Goal: Information Seeking & Learning: Learn about a topic

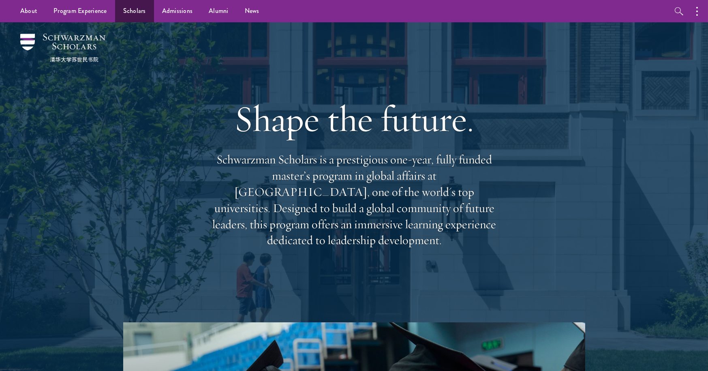
click at [139, 7] on link "Scholars" at bounding box center [134, 11] width 39 height 22
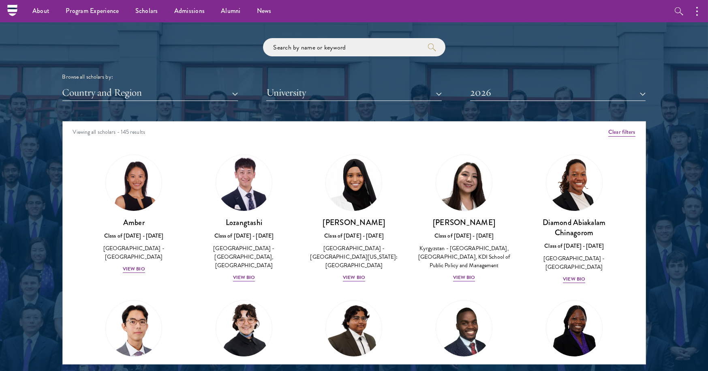
scroll to position [954, 0]
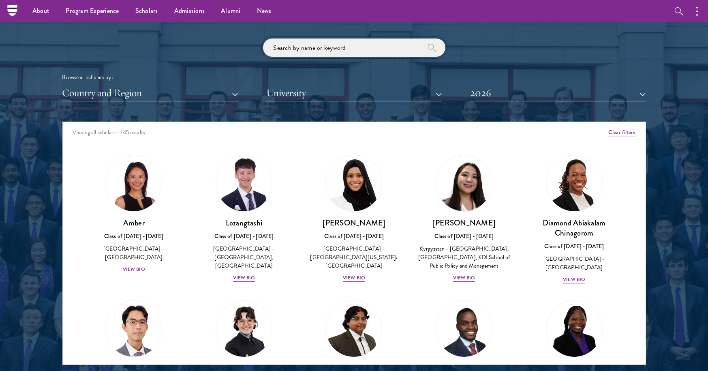
click at [335, 46] on input "search" at bounding box center [354, 47] width 182 height 18
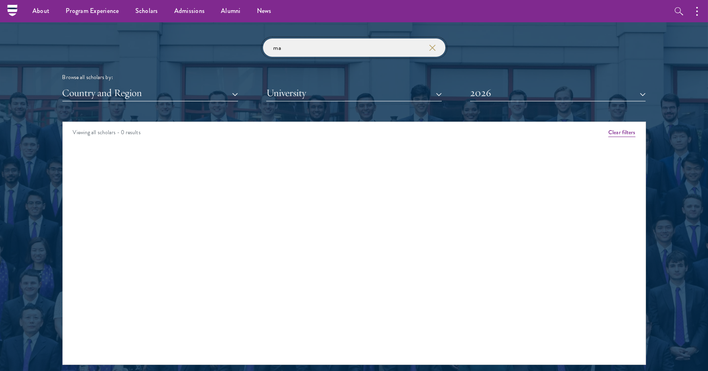
type input "m"
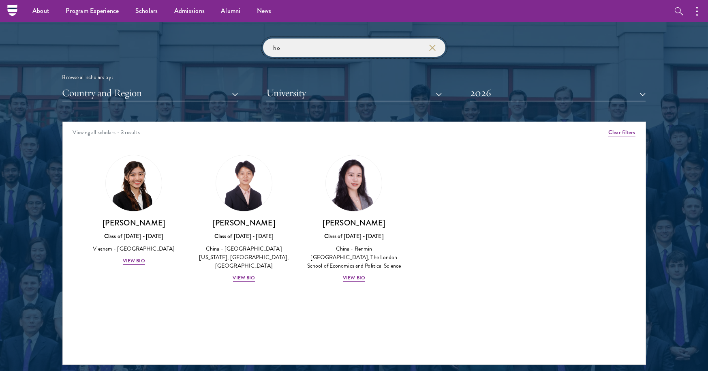
type input "h"
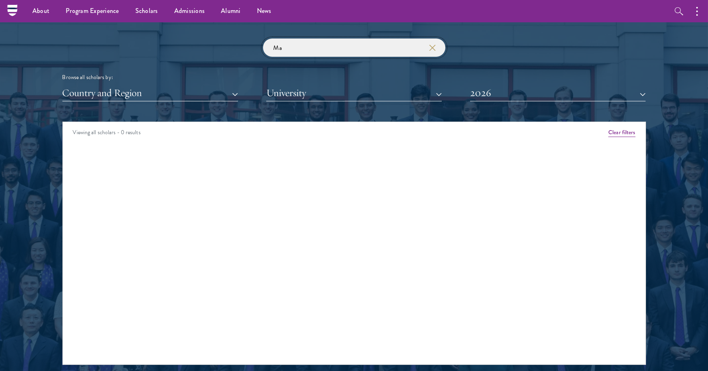
type input "M"
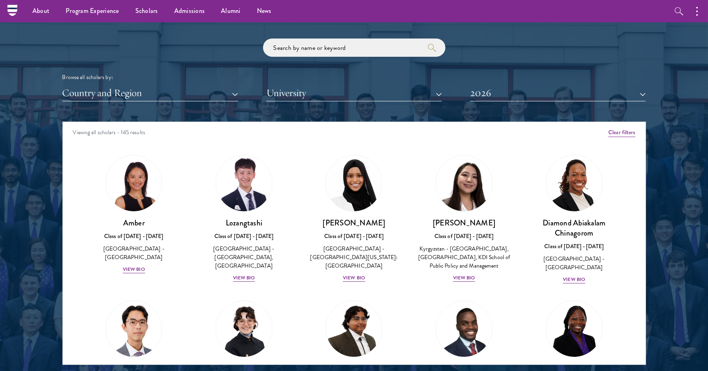
click at [165, 90] on button "Country and Region" at bounding box center [149, 93] width 175 height 17
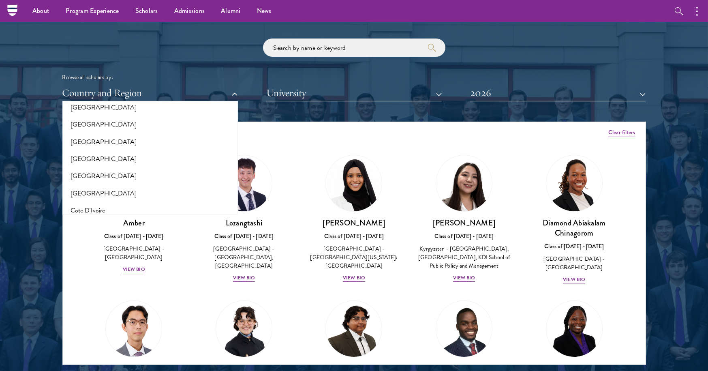
scroll to position [240, 0]
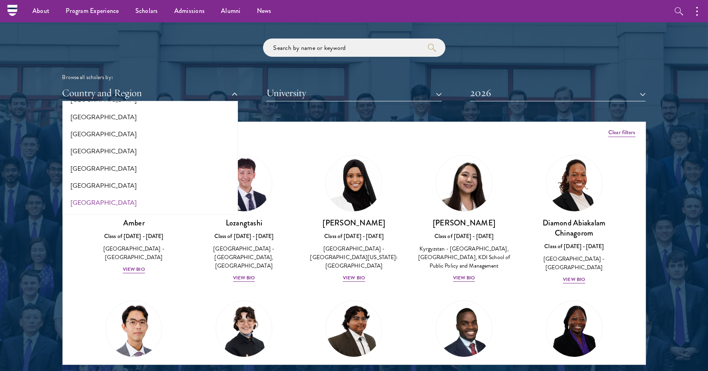
click at [91, 200] on button "[GEOGRAPHIC_DATA]" at bounding box center [150, 202] width 170 height 17
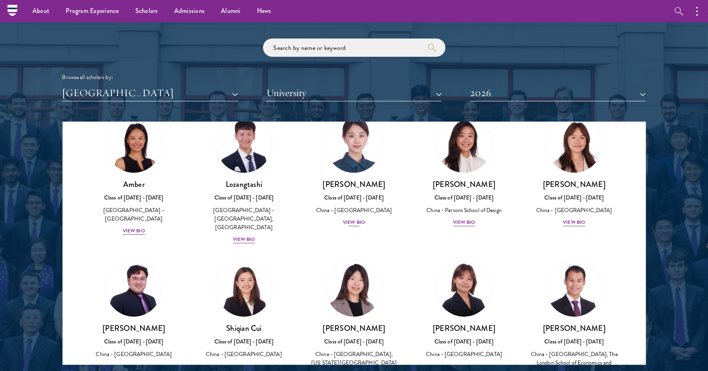
scroll to position [41, 0]
